Goal: Information Seeking & Learning: Learn about a topic

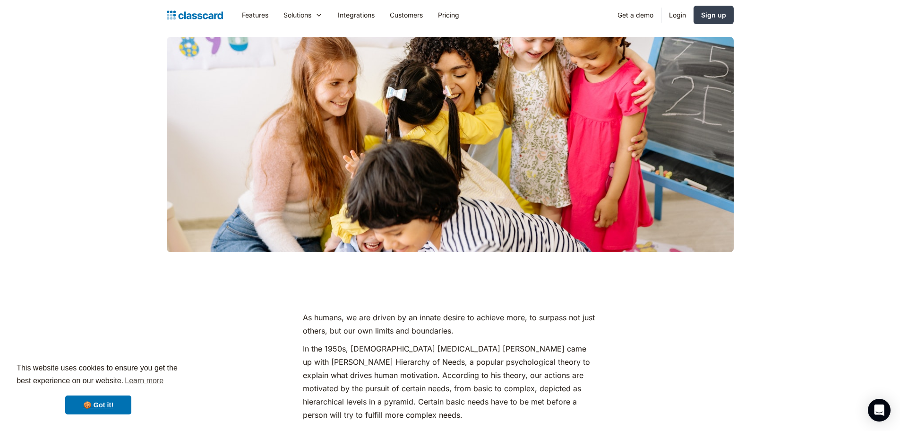
scroll to position [189, 0]
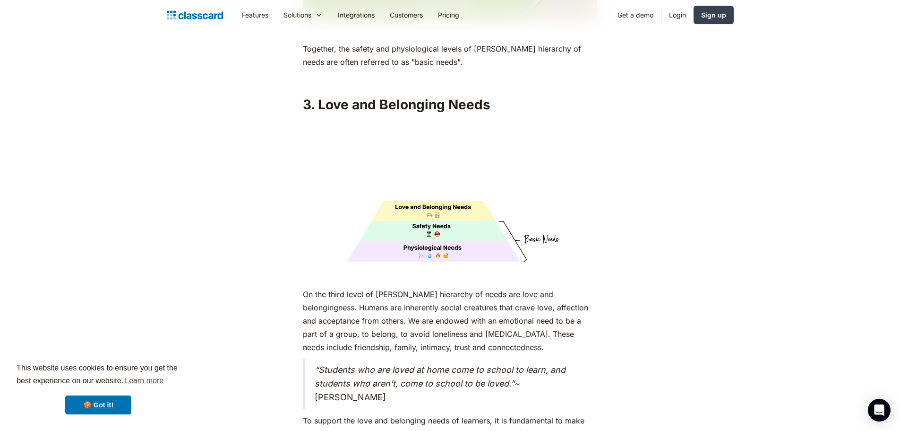
scroll to position [2552, 0]
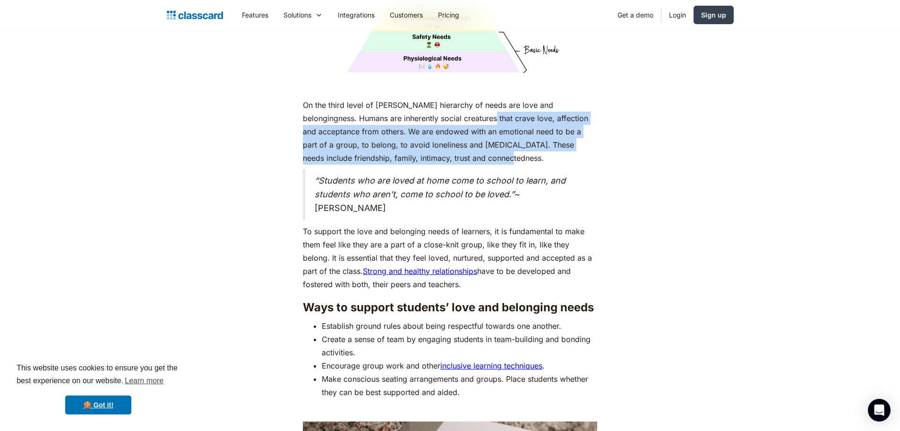
drag, startPoint x: 458, startPoint y: 100, endPoint x: 460, endPoint y: 136, distance: 36.0
click at [460, 136] on p "On the third level of [PERSON_NAME] hierarchy of needs are love and belongingne…" at bounding box center [450, 131] width 294 height 66
copy p "crave love, affection and acceptance from others. We are endowed with an emotio…"
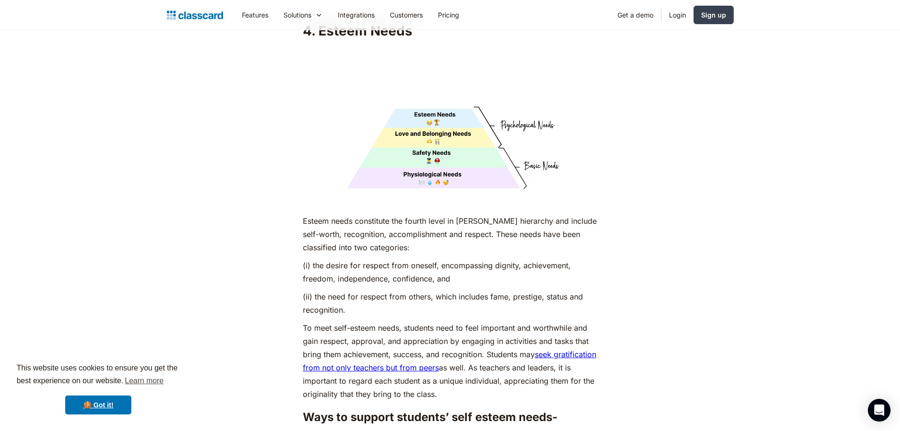
scroll to position [3261, 0]
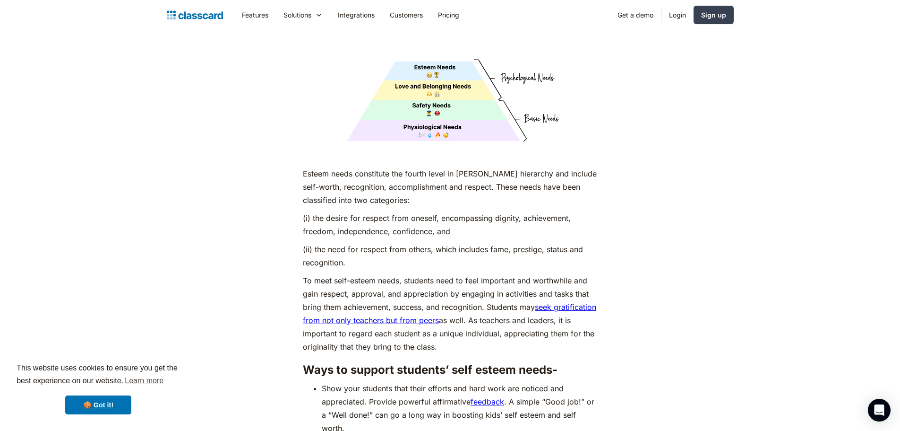
drag, startPoint x: 311, startPoint y: 198, endPoint x: 348, endPoint y: 244, distance: 59.8
copy div "the desire for respect from oneself, encompassing dignity, achievement, freedom…"
click at [585, 316] on p "To meet self-esteem needs, students need to feel important and worthwhile and g…" at bounding box center [450, 313] width 294 height 79
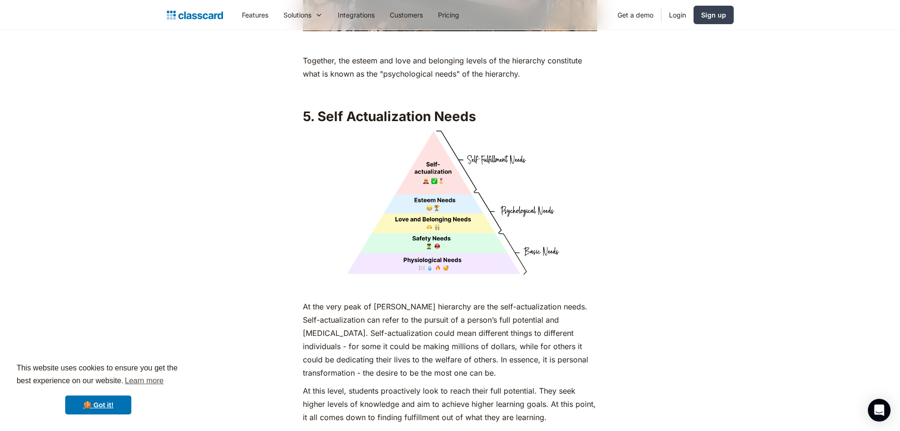
scroll to position [4018, 0]
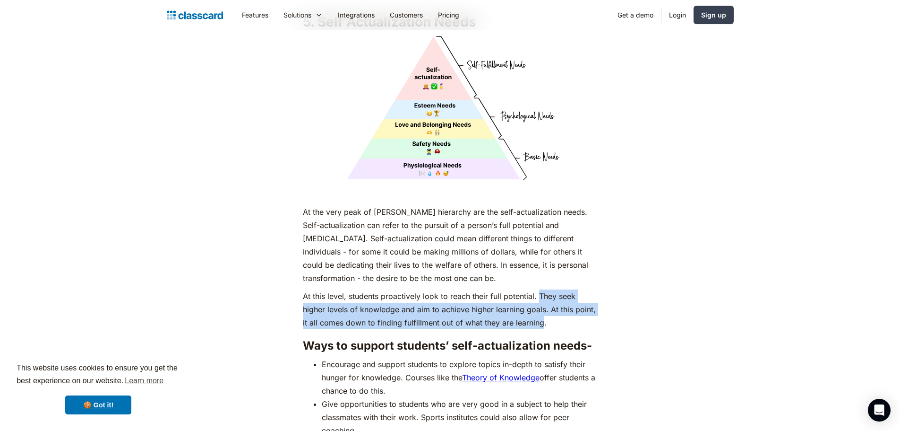
drag, startPoint x: 537, startPoint y: 289, endPoint x: 544, endPoint y: 323, distance: 34.3
click at [544, 323] on p "At this level, students proactively look to reach their full potential. They se…" at bounding box center [450, 309] width 294 height 40
copy p "They seek higher levels of knowledge and aim to achieve higher learning goals. …"
